Goal: Check status: Check status

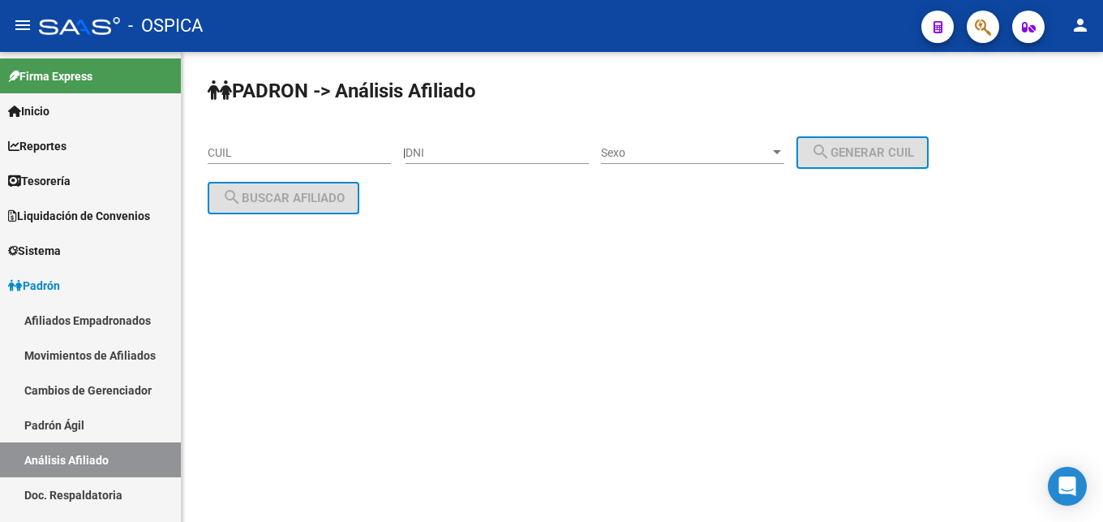
click at [296, 159] on input "CUIL" at bounding box center [299, 153] width 183 height 14
paste input "27-41360111-3"
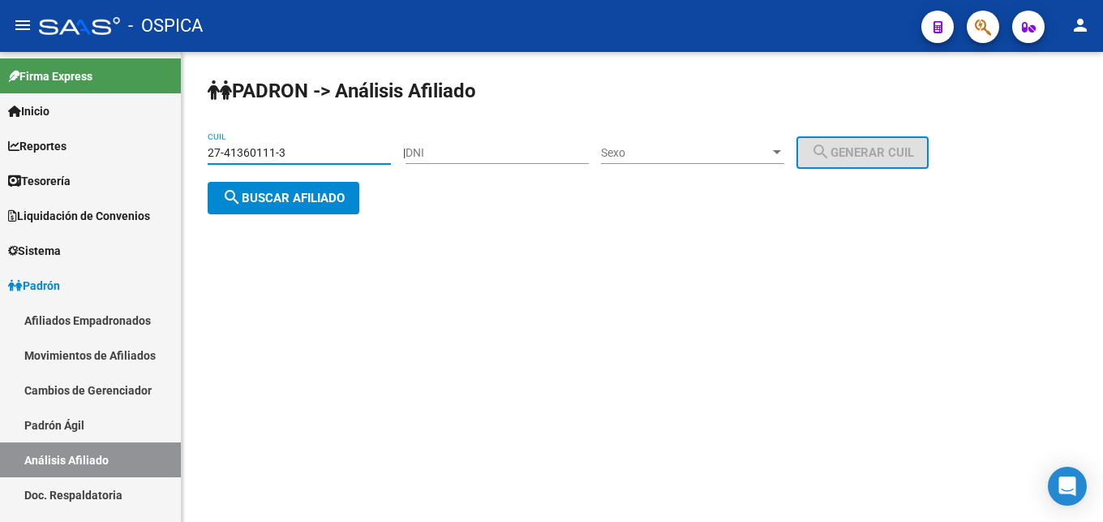
type input "27-41360111-3"
click at [318, 201] on span "search Buscar afiliado" at bounding box center [283, 198] width 122 height 15
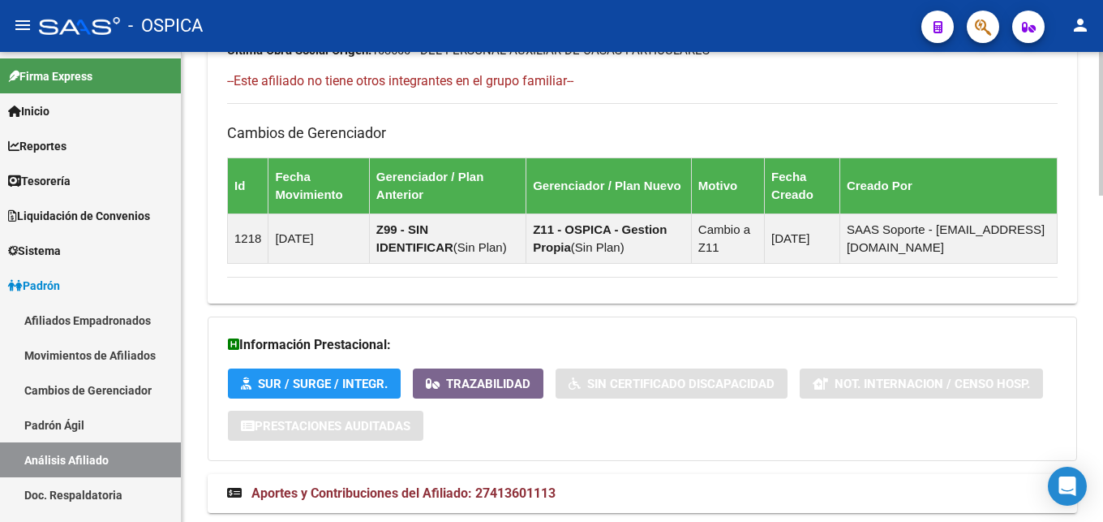
scroll to position [1069, 0]
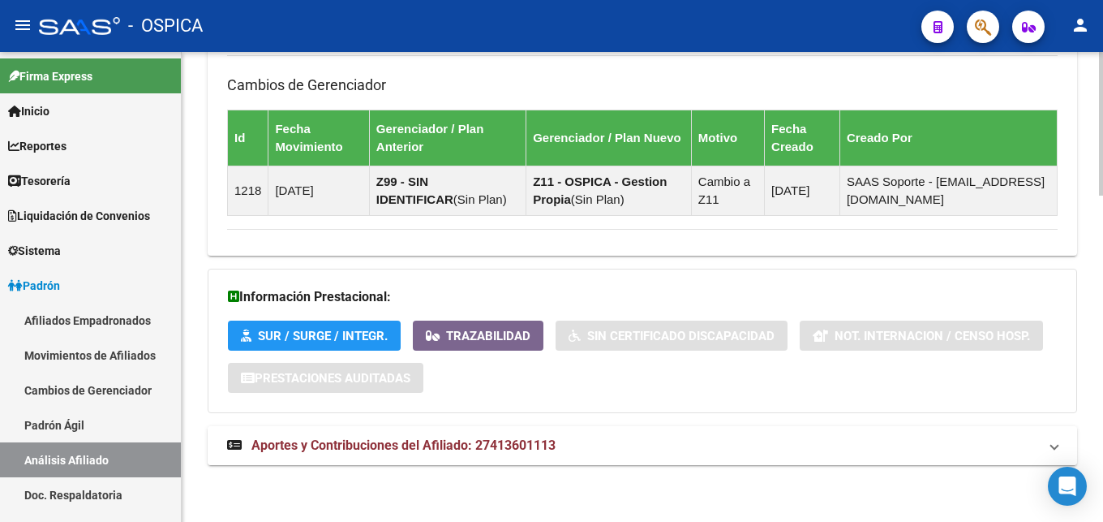
click at [387, 445] on span "Aportes y Contribuciones del Afiliado: 27413601113" at bounding box center [403, 444] width 304 height 15
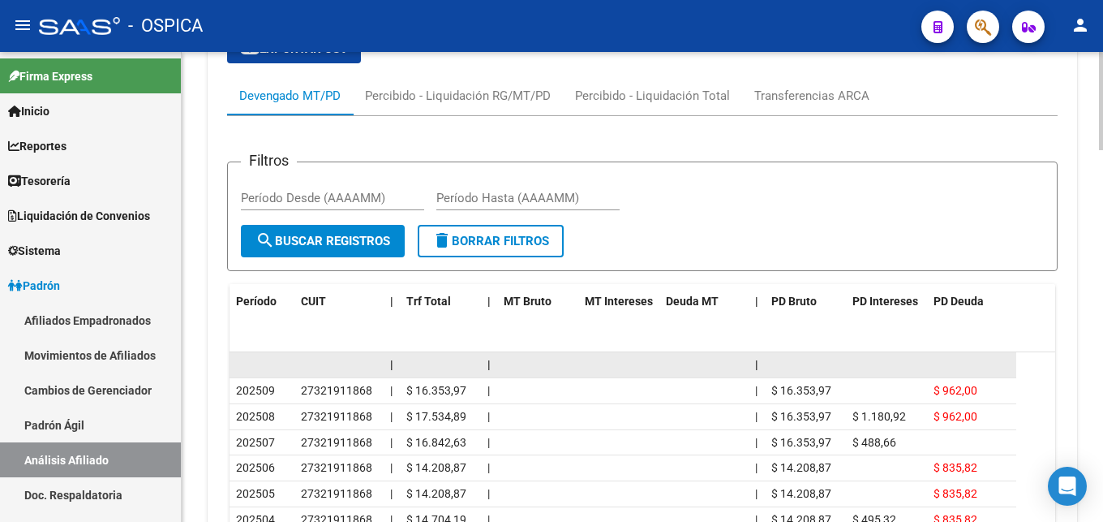
scroll to position [1743, 0]
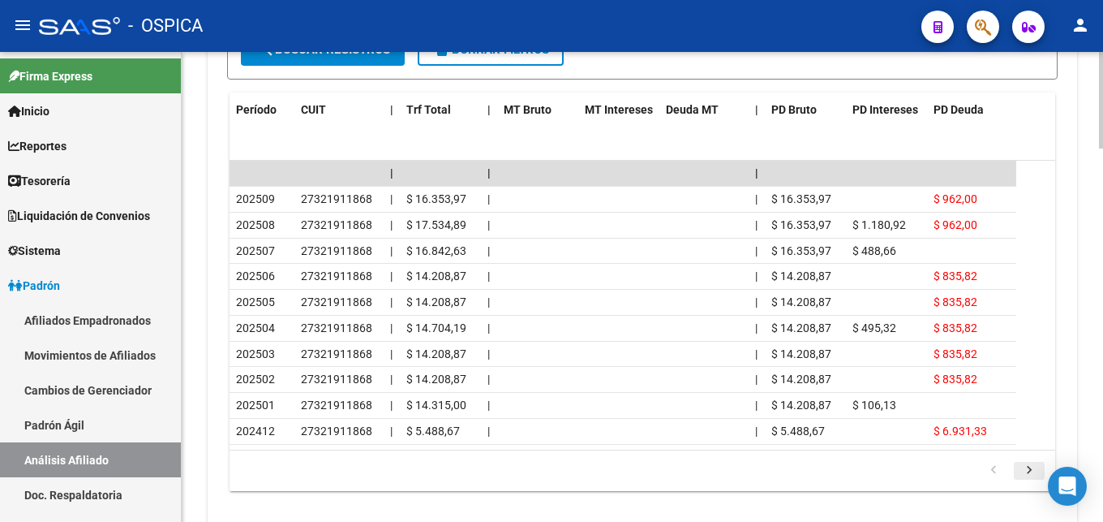
click at [1033, 471] on icon "go to next page" at bounding box center [1029, 471] width 21 height 19
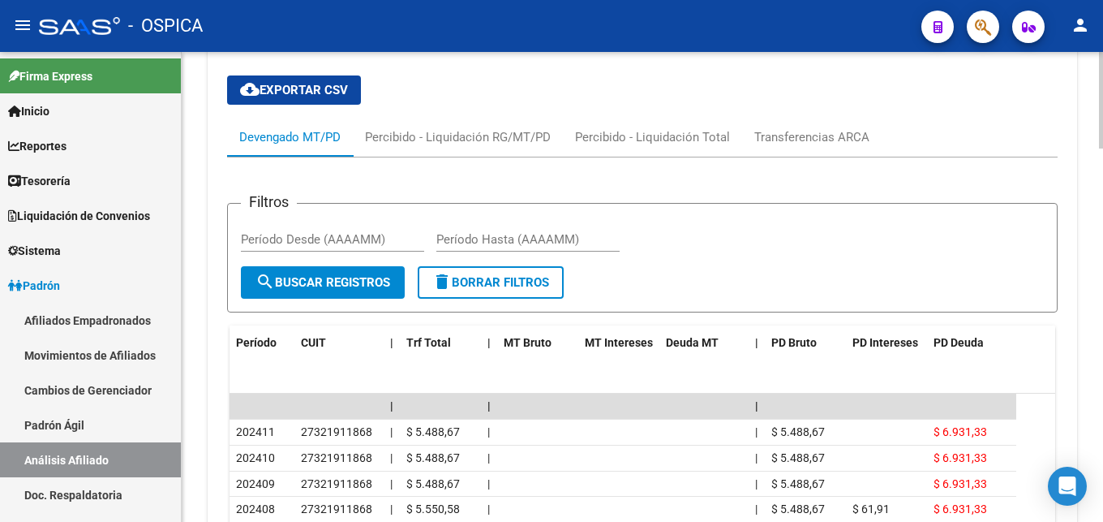
scroll to position [1495, 0]
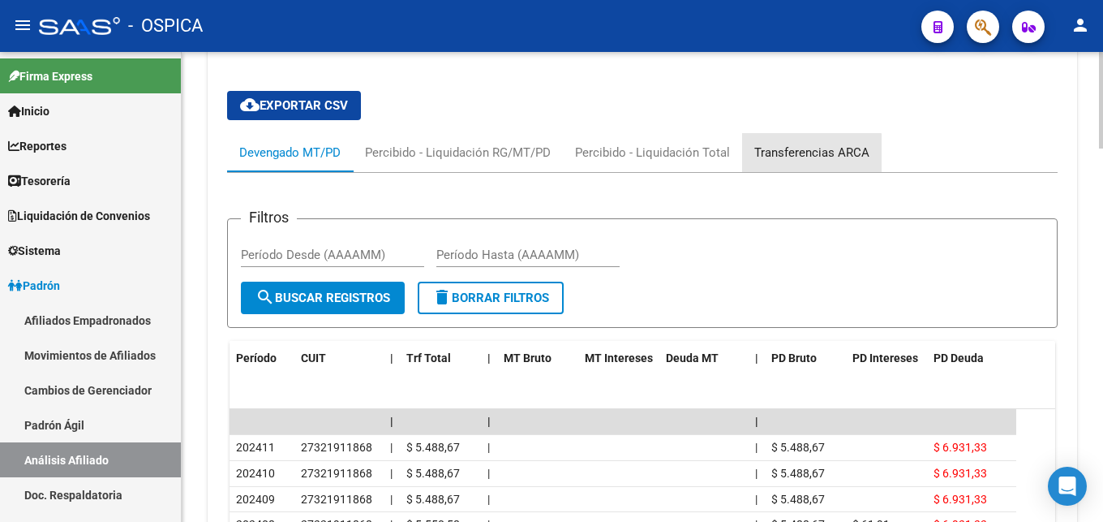
click at [801, 153] on div "Transferencias ARCA" at bounding box center [811, 153] width 115 height 18
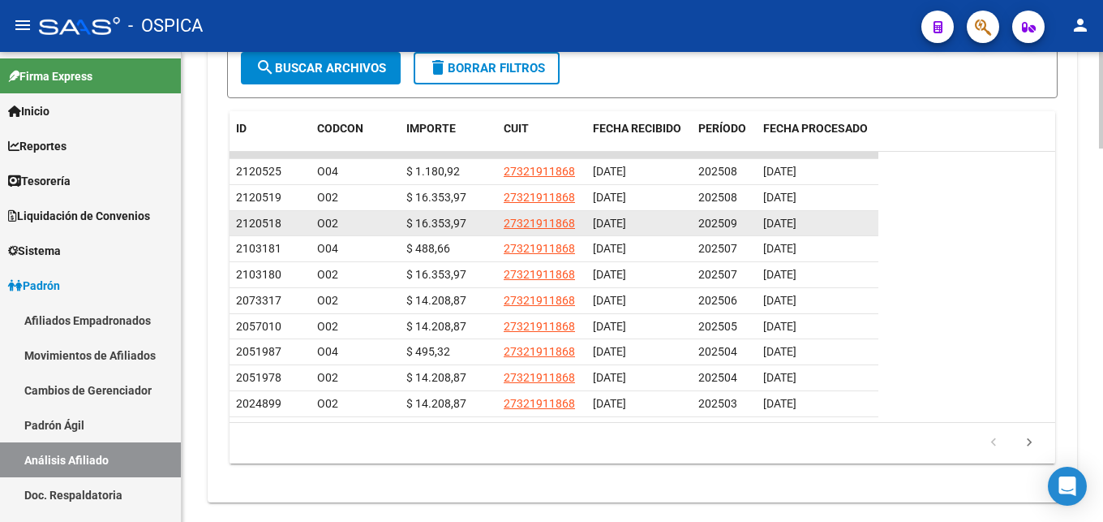
scroll to position [1808, 0]
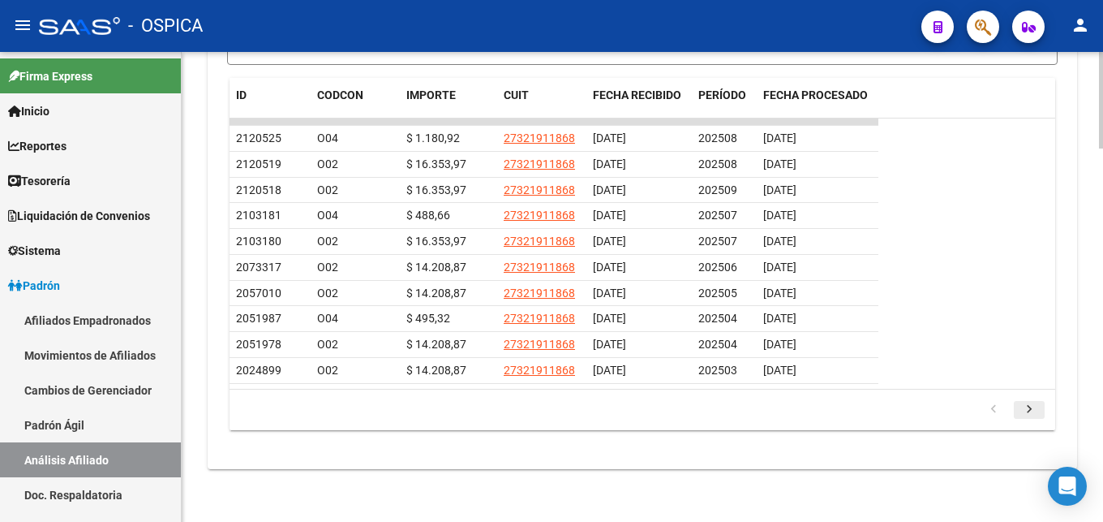
click at [1033, 411] on icon "go to next page" at bounding box center [1029, 411] width 21 height 19
click at [1003, 410] on icon "go to previous page" at bounding box center [993, 411] width 21 height 19
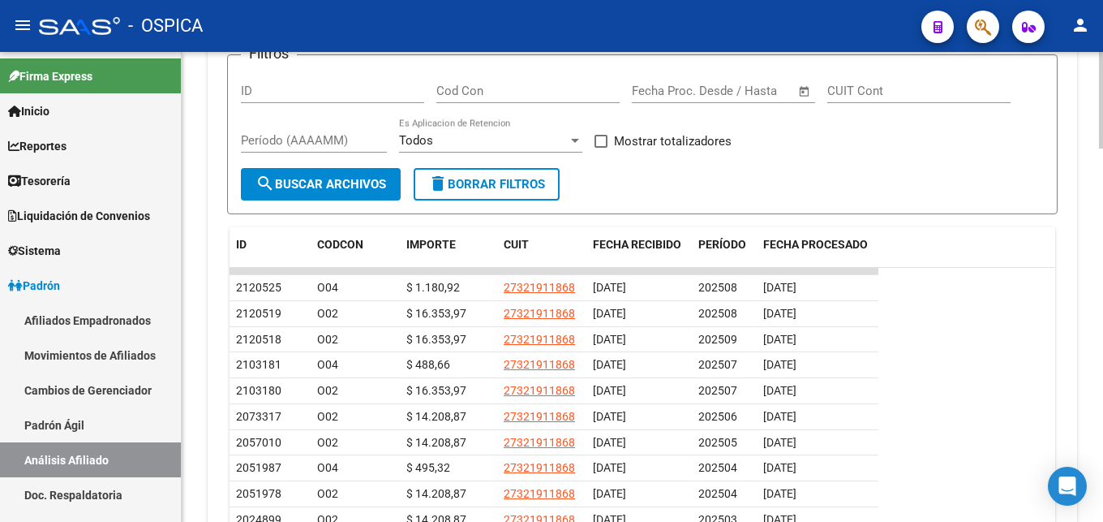
scroll to position [1560, 0]
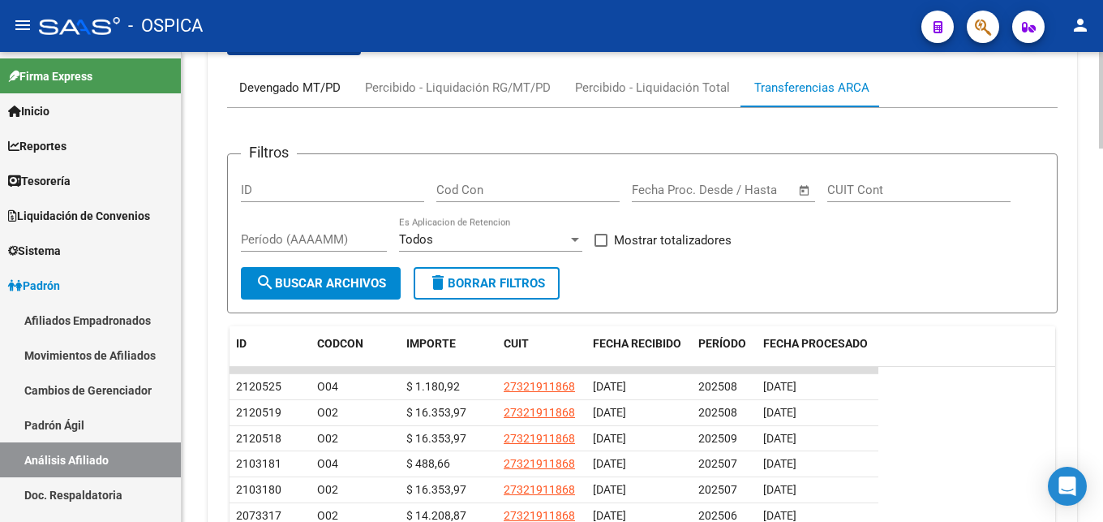
click at [293, 94] on div "Devengado MT/PD" at bounding box center [289, 88] width 101 height 18
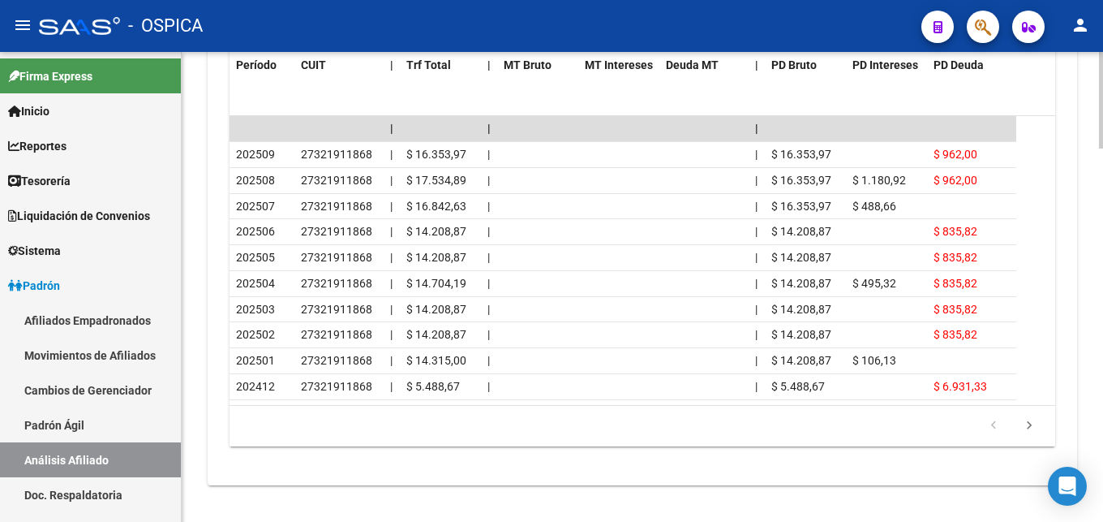
scroll to position [1808, 0]
